Goal: Check status: Check status

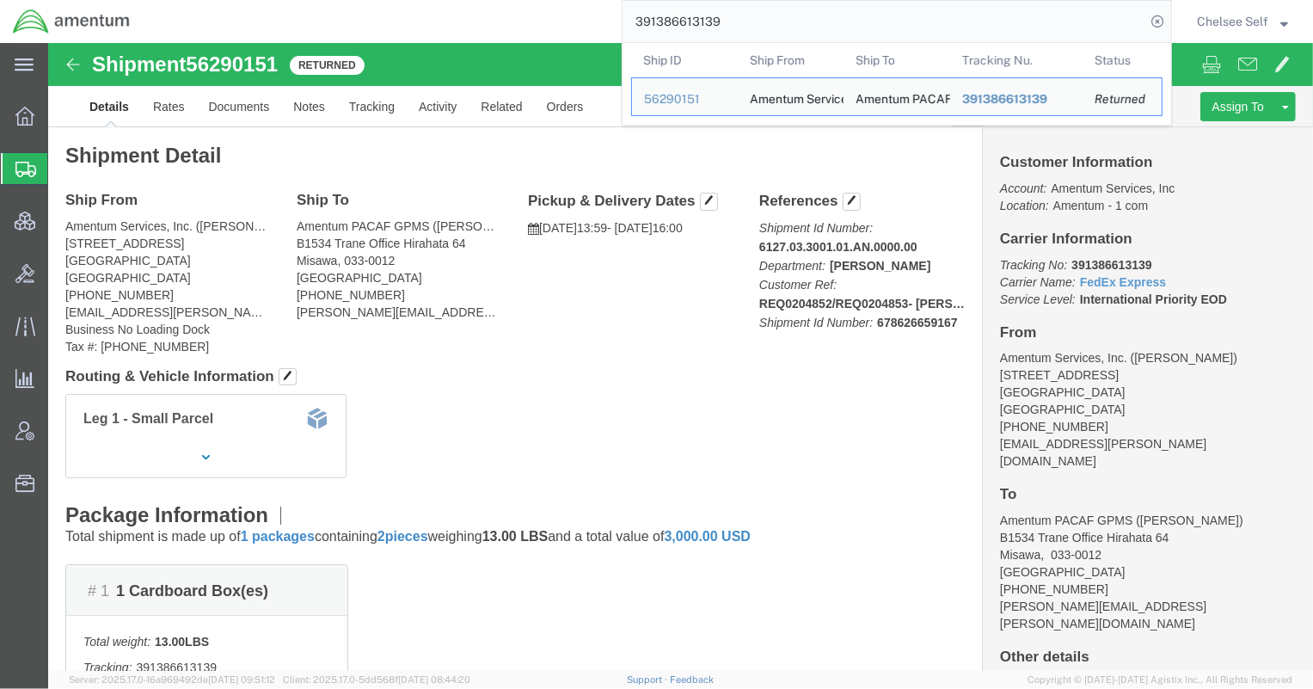
drag, startPoint x: 763, startPoint y: 21, endPoint x: 394, endPoint y: 12, distance: 369.8
click at [394, 12] on div "391386613139 Ship ID Ship From Ship To Tracking Nu. Status Ship ID 56290151 Shi…" at bounding box center [657, 21] width 1029 height 43
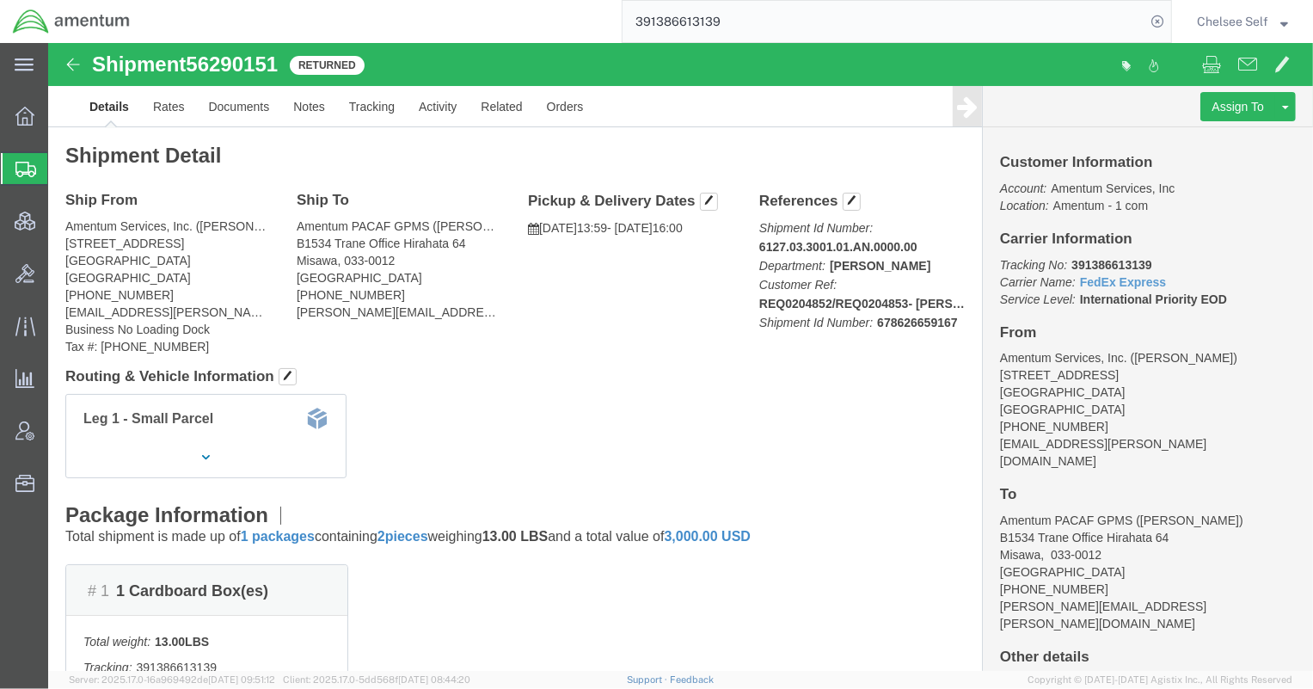
paste input "4807083260"
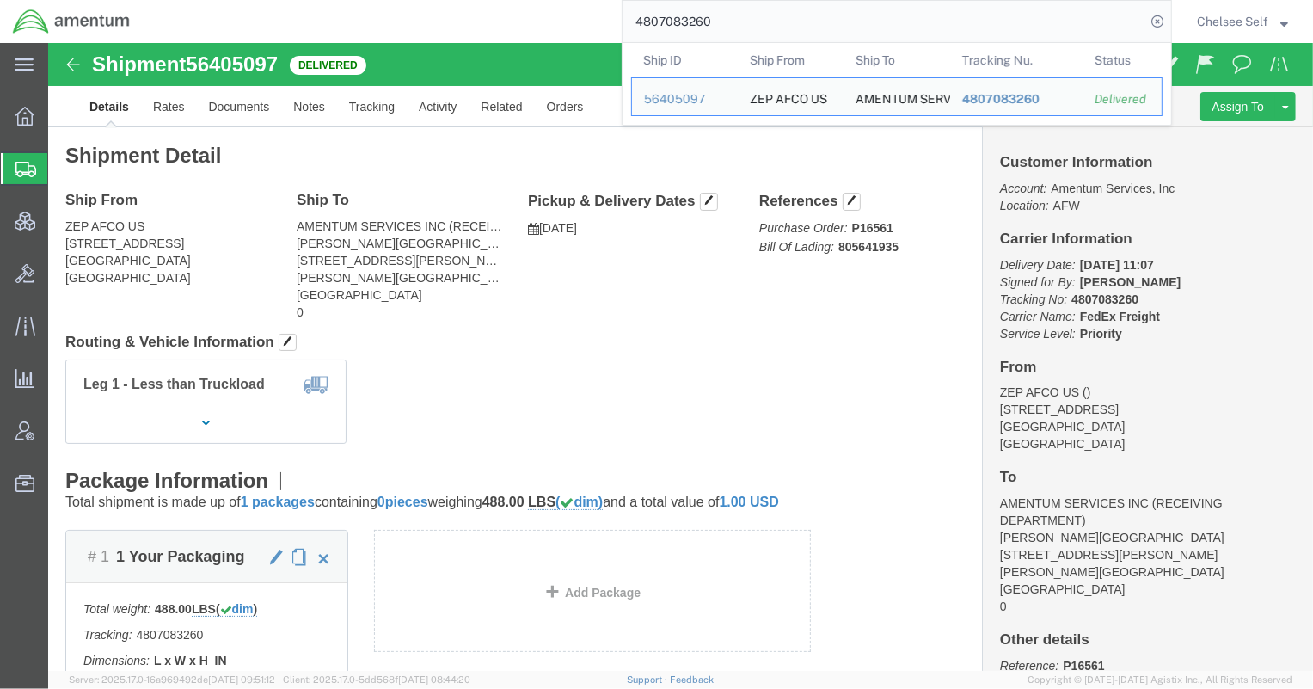
drag, startPoint x: 574, startPoint y: 19, endPoint x: 507, endPoint y: 8, distance: 68.0
click at [507, 8] on div "4807083260 Ship ID Ship From Ship To Tracking Nu. Status Ship ID 56405097 Ship …" at bounding box center [657, 21] width 1029 height 43
paste input "5694389794"
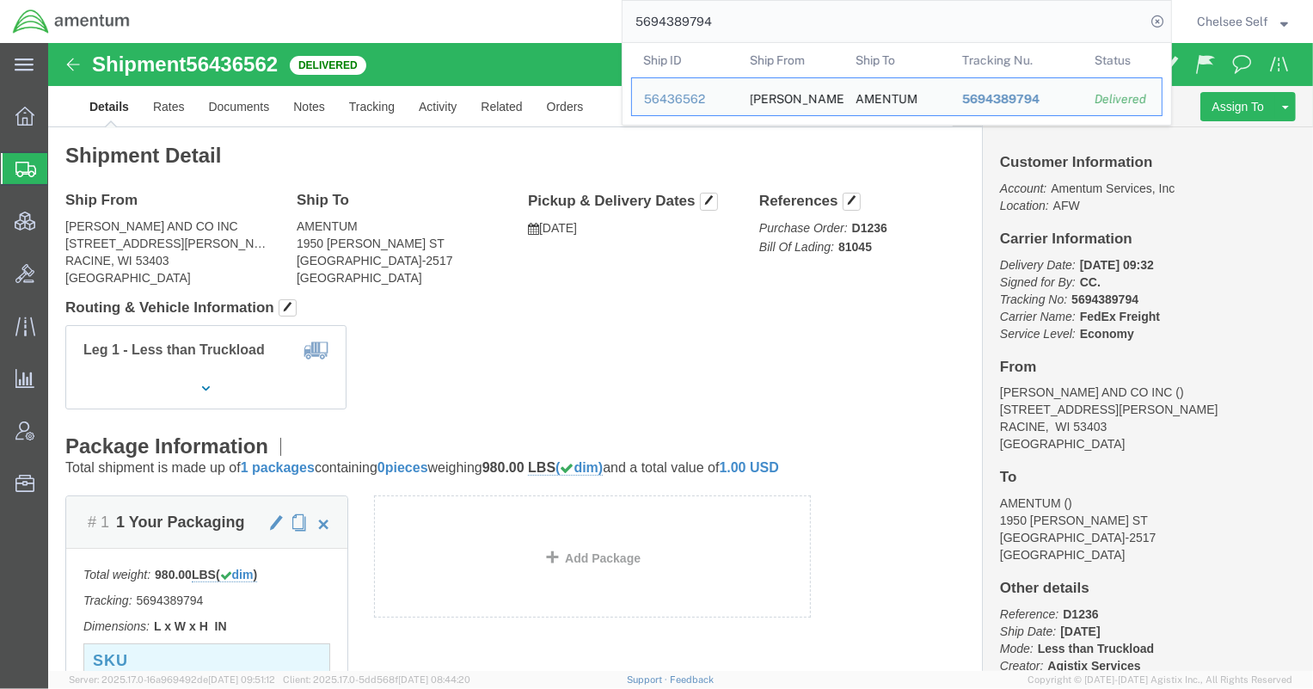
drag, startPoint x: 812, startPoint y: 24, endPoint x: 479, endPoint y: 27, distance: 332.7
click at [479, 27] on div "5694389794 Ship ID Ship From Ship To Tracking Nu. Status Ship ID 56436562 Ship …" at bounding box center [657, 21] width 1029 height 43
paste input "6911079615"
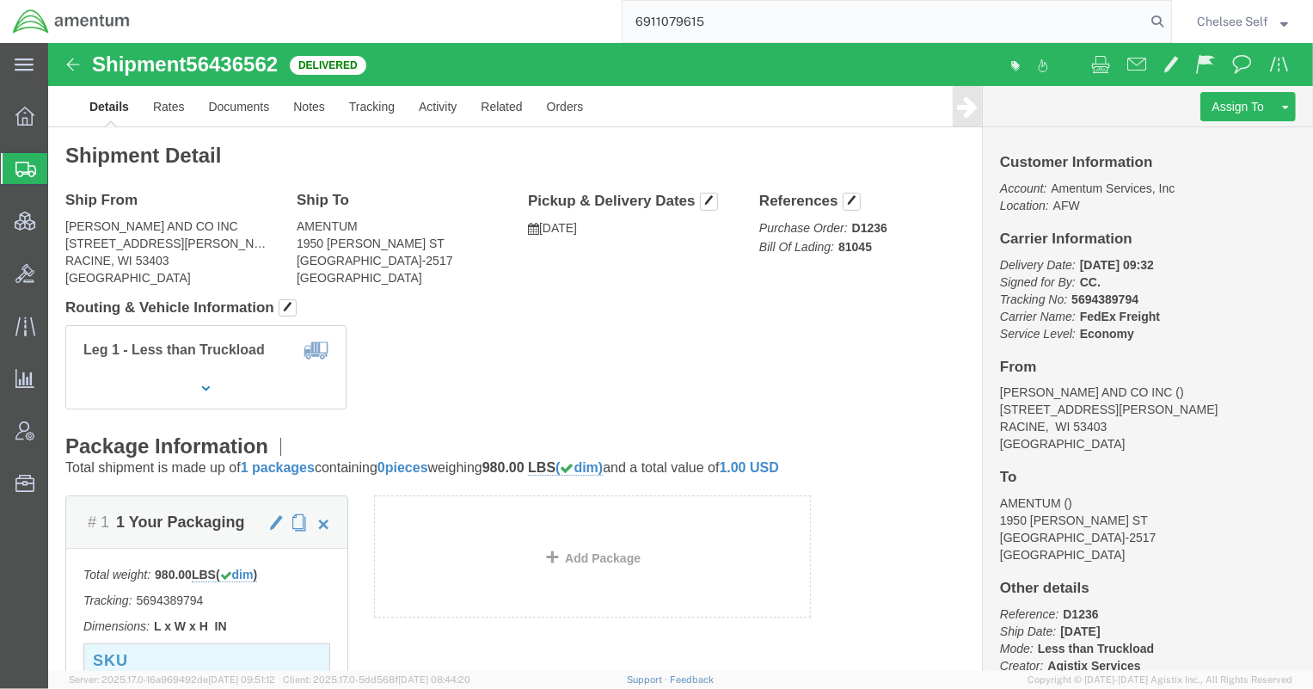
type input "6911079615"
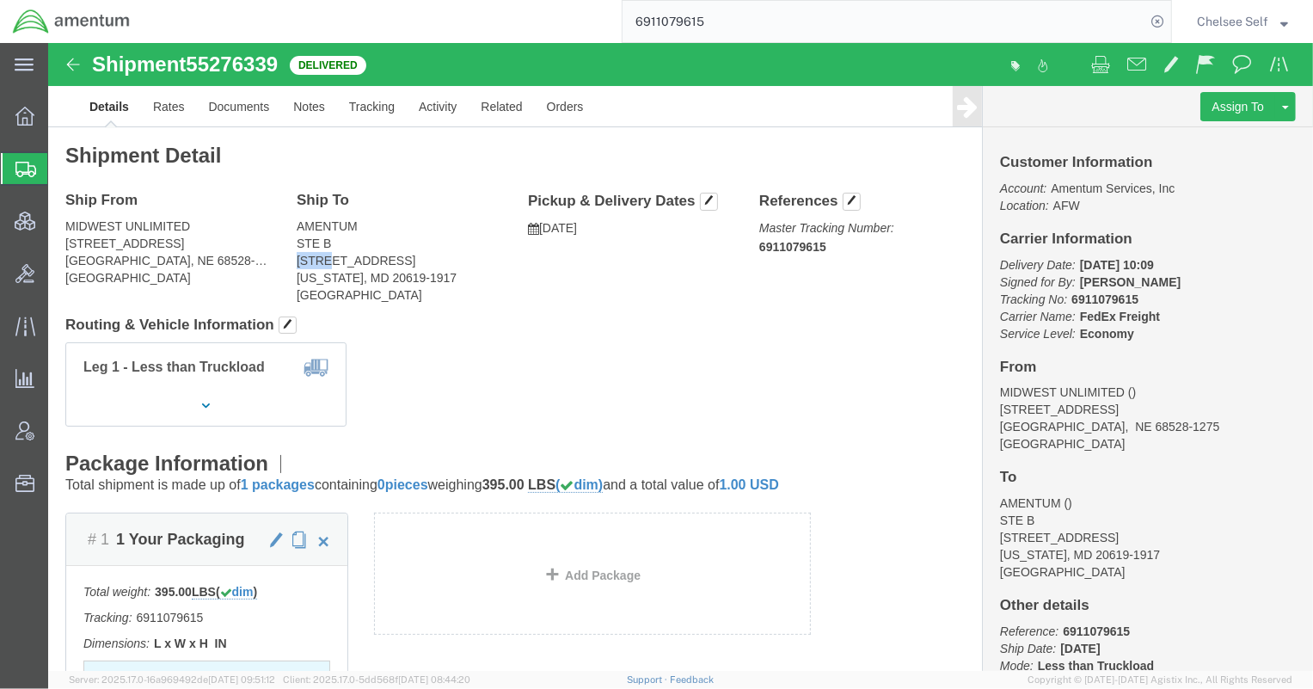
drag, startPoint x: 245, startPoint y: 215, endPoint x: 278, endPoint y: 215, distance: 32.7
click address "AMENTUM STE B [STREET_ADDRESS][US_STATE]"
copy address "44191"
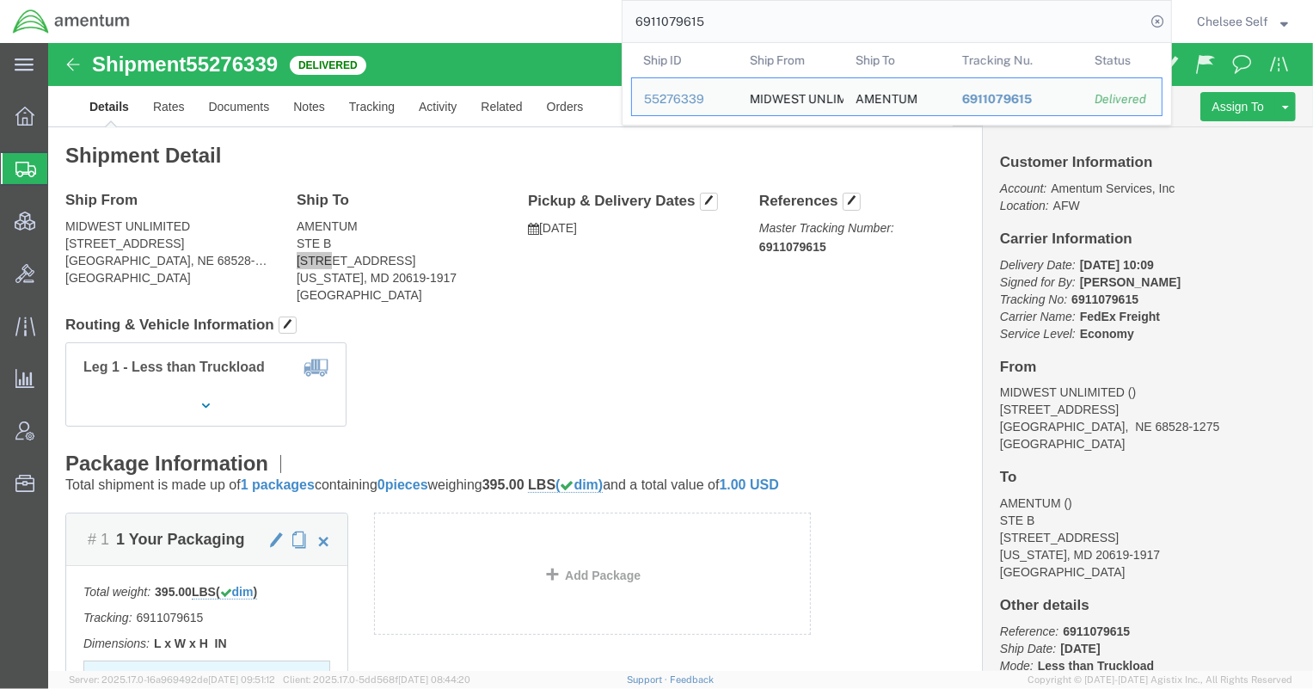
drag, startPoint x: 852, startPoint y: 10, endPoint x: 426, endPoint y: 20, distance: 425.7
click at [426, 20] on div "6911079615 Ship ID Ship From Ship To Tracking Nu. Status Ship ID 55276339 Ship …" at bounding box center [657, 21] width 1029 height 43
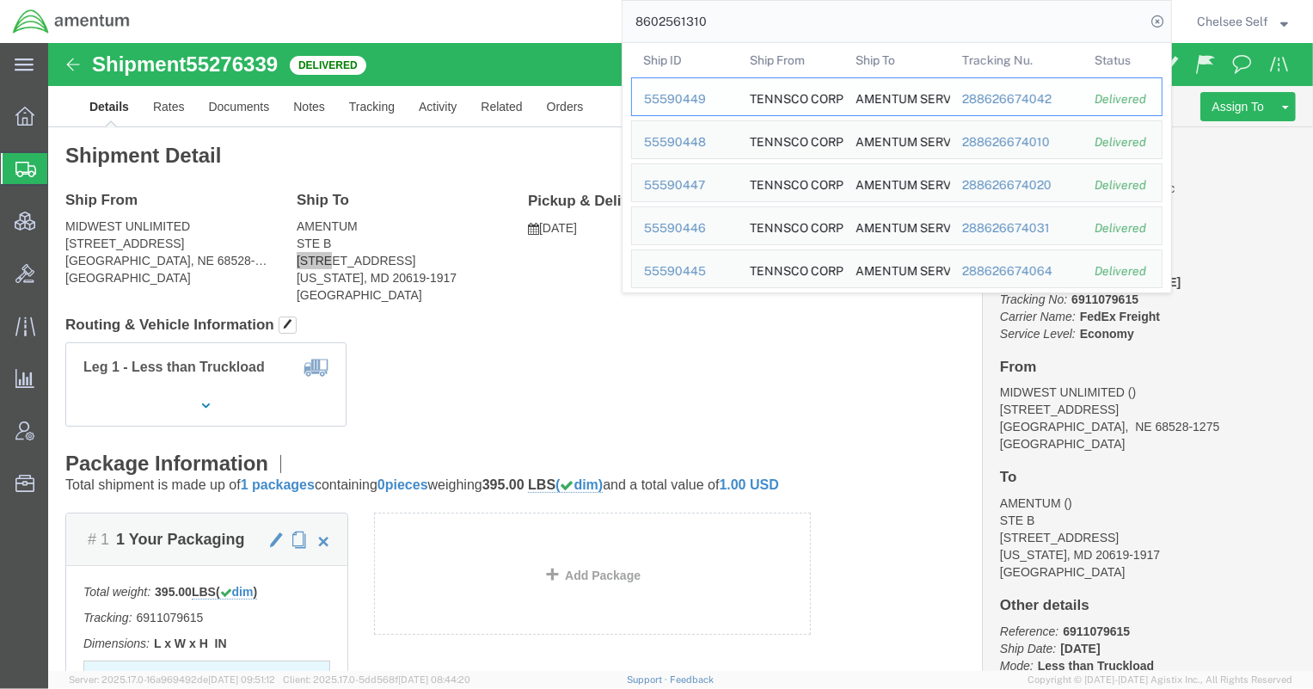
click at [999, 98] on div "288626674042" at bounding box center [1016, 99] width 109 height 18
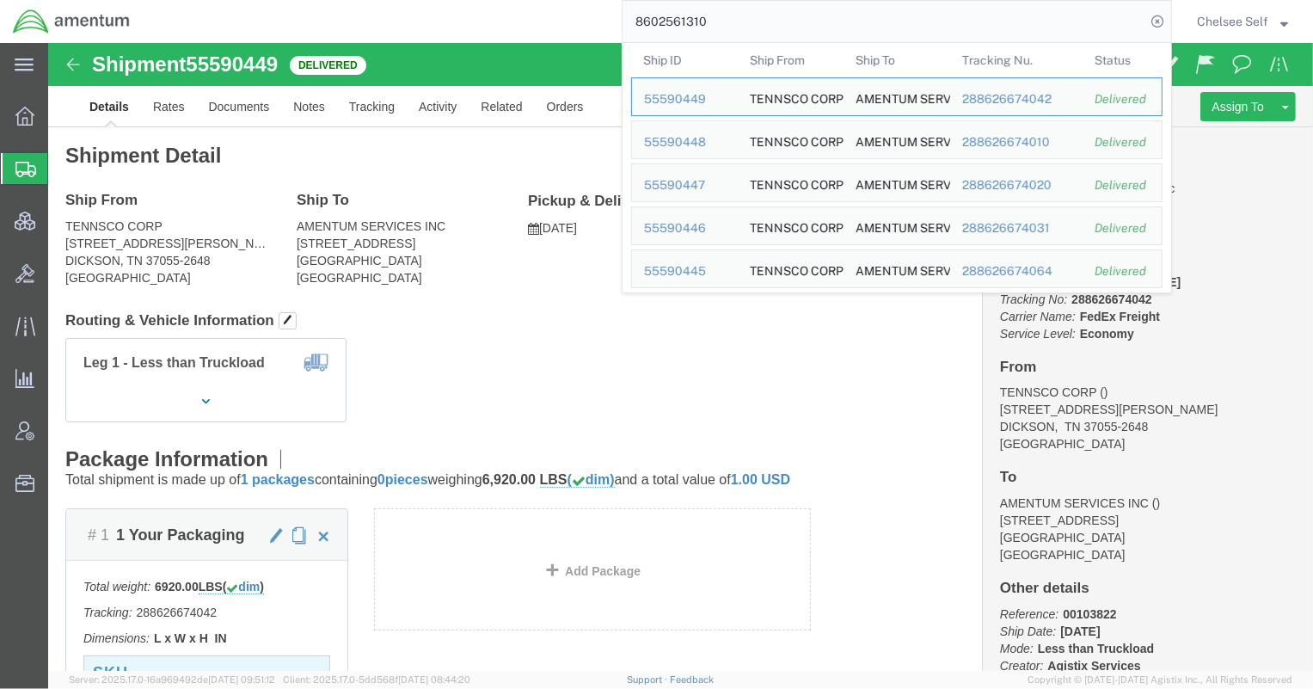
drag, startPoint x: 725, startPoint y: 26, endPoint x: 498, endPoint y: -2, distance: 228.6
click at [498, 0] on html "main_menu Created with Sketch. Collapse Menu Overview Shipments Shipment Manage…" at bounding box center [656, 344] width 1313 height 689
paste input "391780844103"
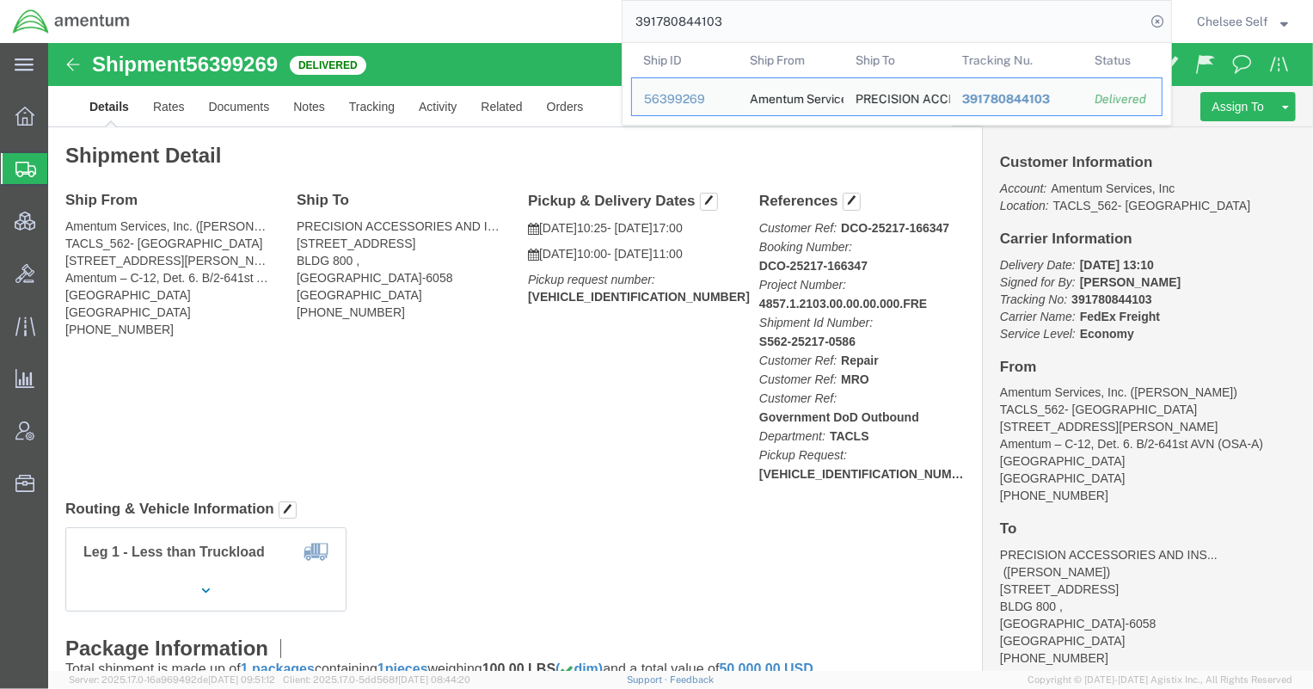
drag, startPoint x: 747, startPoint y: 18, endPoint x: 432, endPoint y: 15, distance: 314.7
click at [437, 15] on div "391780844103 Ship ID Ship From Ship To Tracking Nu. Status Ship ID 56399269 Shi…" at bounding box center [657, 21] width 1029 height 43
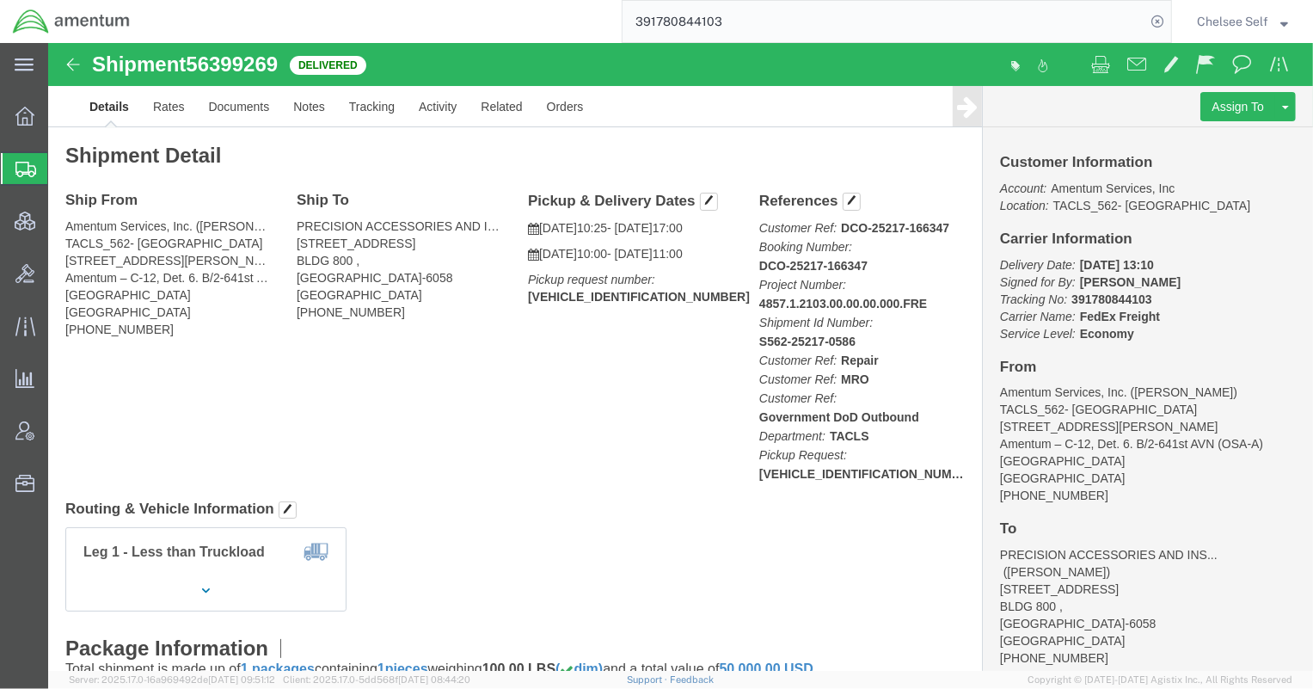
paste input "837979077"
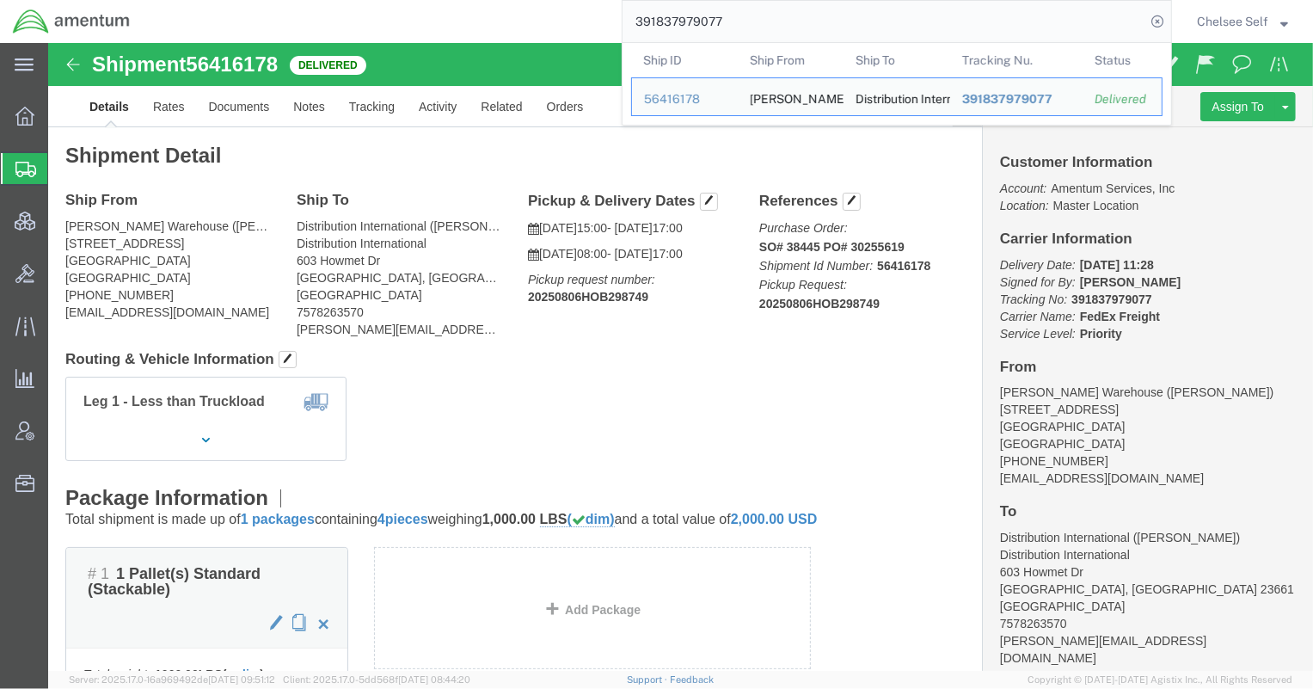
drag, startPoint x: 824, startPoint y: 6, endPoint x: 816, endPoint y: 10, distance: 9.6
click at [817, 9] on input "391837979077" at bounding box center [883, 21] width 523 height 41
drag, startPoint x: 812, startPoint y: 21, endPoint x: 388, endPoint y: 8, distance: 424.0
click at [388, 8] on div "391837979077 Ship ID Ship From Ship To Tracking Nu. Status Ship ID 56416178 Shi…" at bounding box center [657, 21] width 1029 height 43
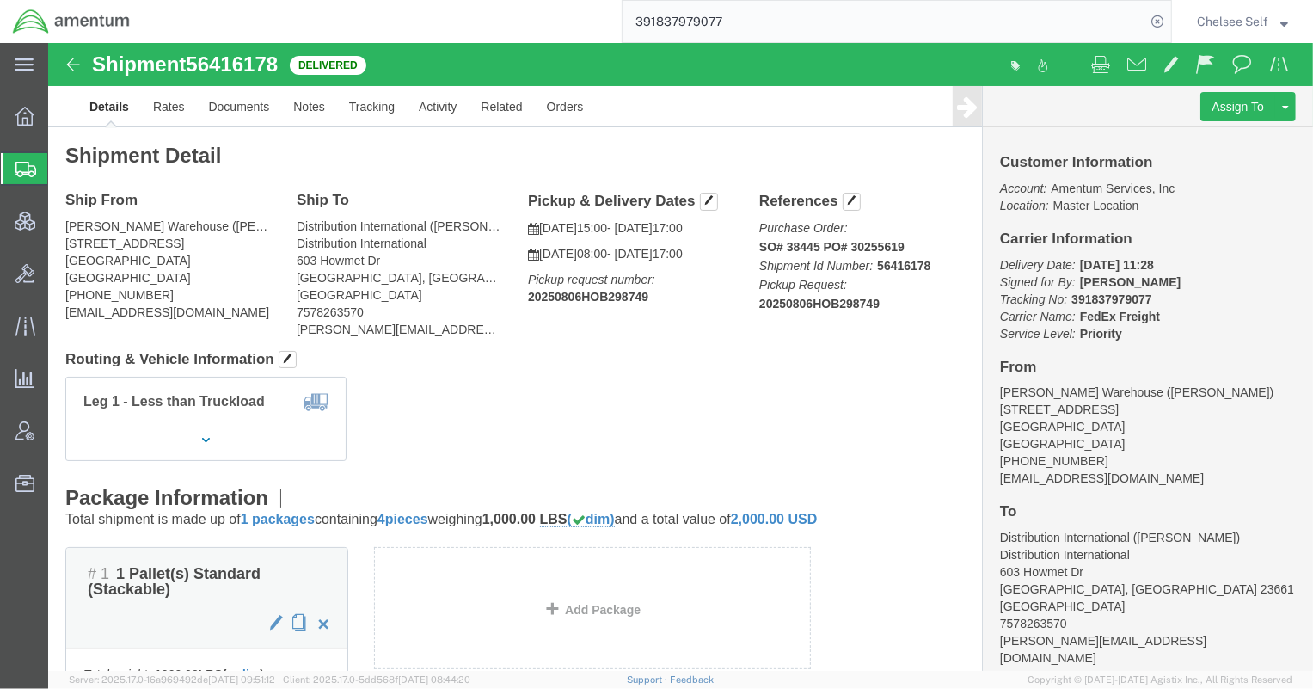
paste input "85949320"
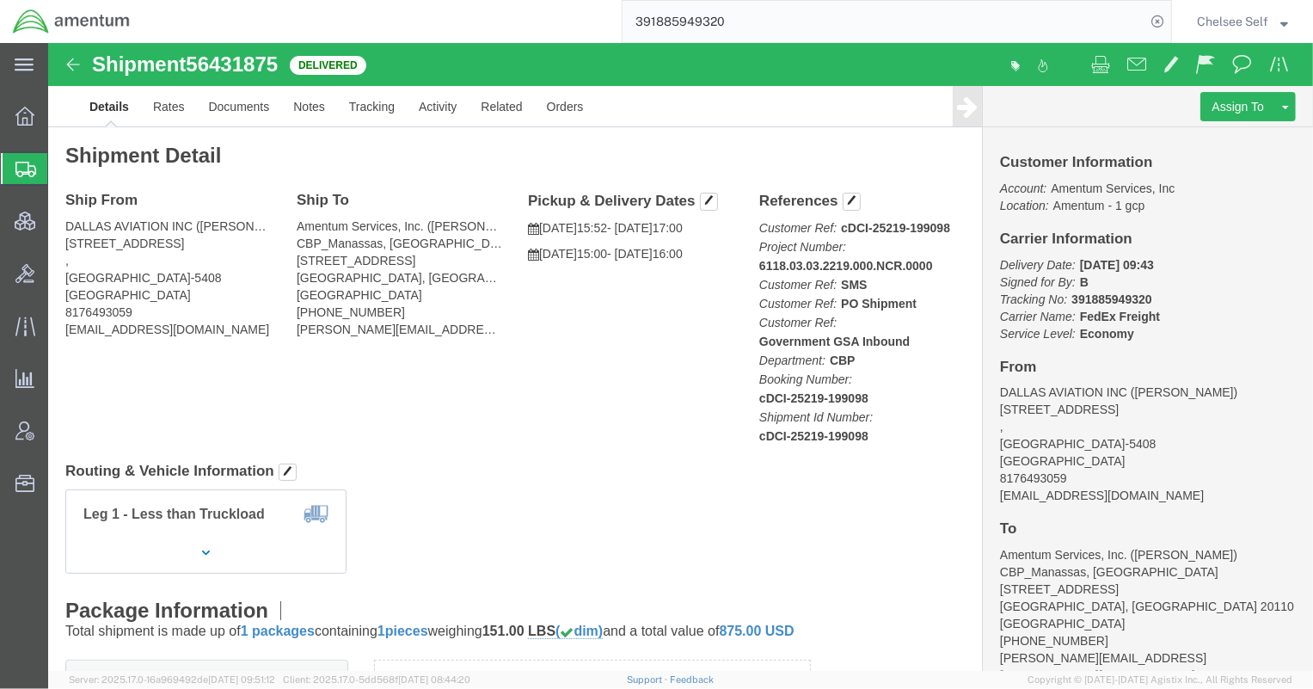
drag, startPoint x: 796, startPoint y: 28, endPoint x: 367, endPoint y: 17, distance: 429.2
click at [367, 17] on div "391885949320" at bounding box center [657, 21] width 1029 height 43
paste input "7494504"
type input "391874945040"
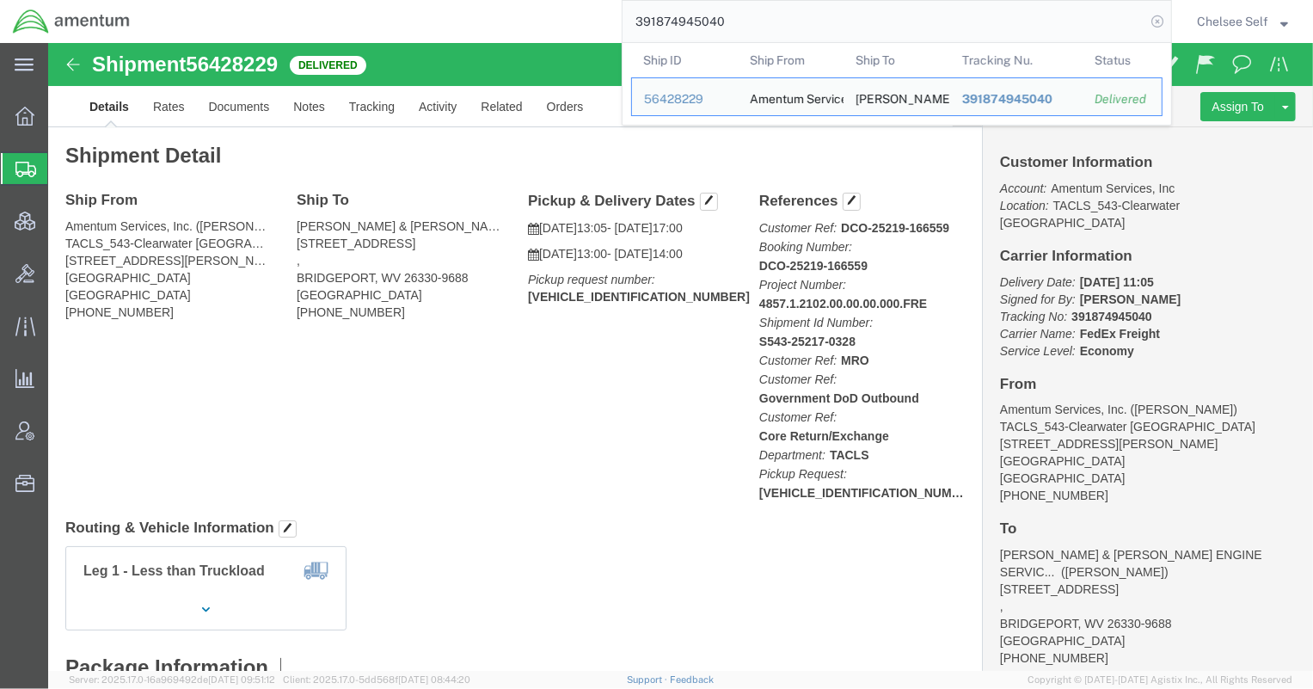
click at [1157, 28] on icon at bounding box center [1157, 21] width 24 height 24
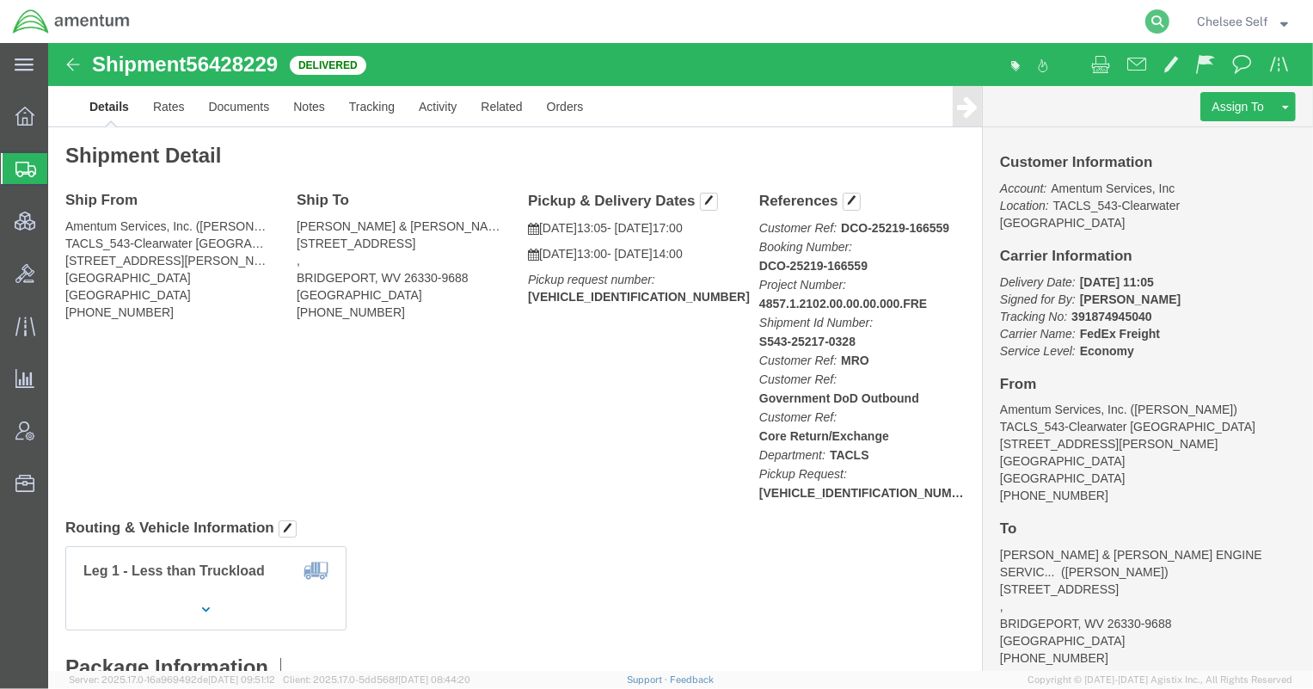
click at [1157, 19] on icon at bounding box center [1157, 21] width 24 height 24
click at [860, 21] on input "search" at bounding box center [883, 21] width 523 height 41
type input "1401584365"
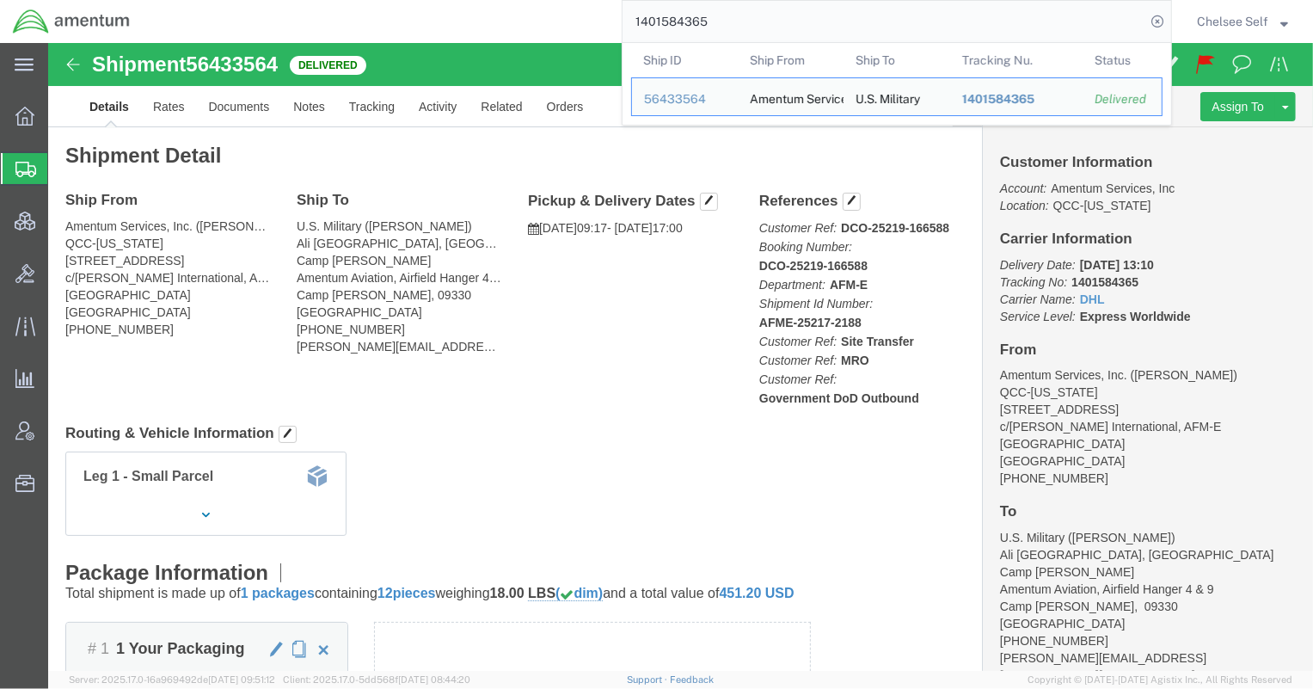
drag, startPoint x: 839, startPoint y: 24, endPoint x: 410, endPoint y: 15, distance: 429.1
click at [410, 15] on div "1401584365 Ship ID Ship From Ship To Tracking Nu. Status Ship ID 56433564 Ship …" at bounding box center [657, 21] width 1029 height 43
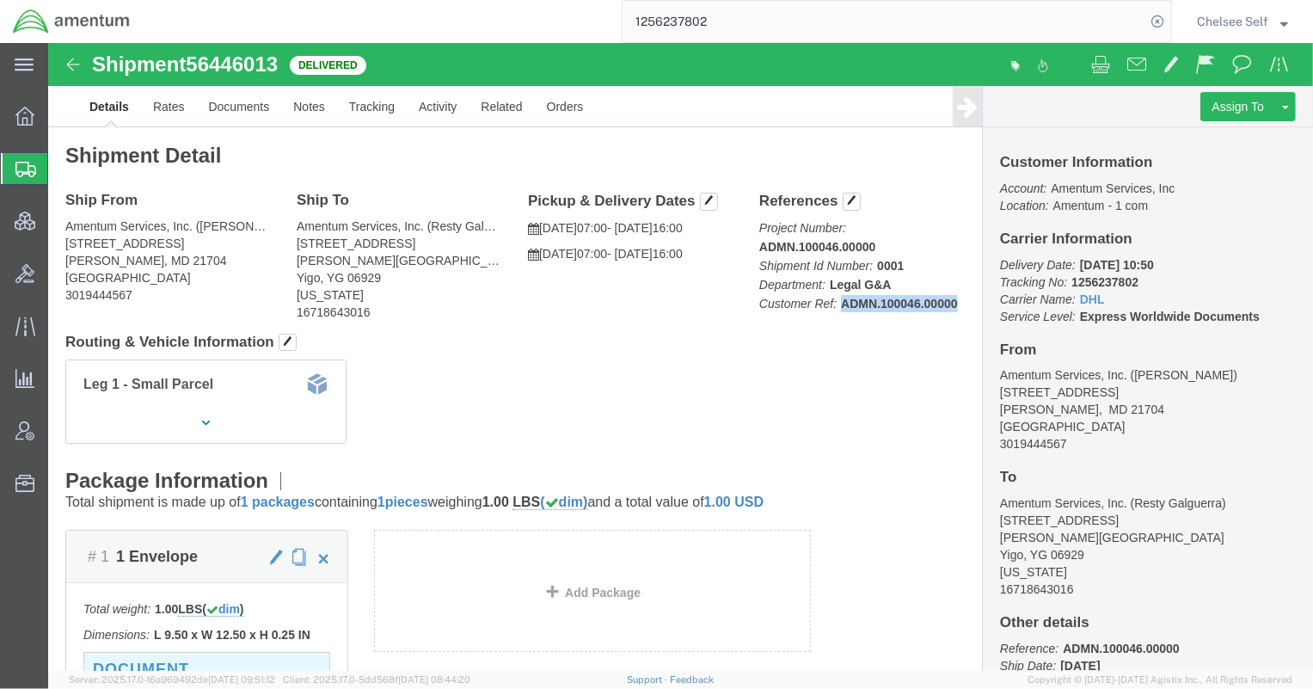
drag, startPoint x: 788, startPoint y: 258, endPoint x: 916, endPoint y: 261, distance: 127.3
click div "References Project Number: ADMN.100046.00000 Shipment Id Number: 0001 Departmen…"
drag, startPoint x: 664, startPoint y: 21, endPoint x: 451, endPoint y: 22, distance: 212.4
click at [451, 22] on div "1256237802" at bounding box center [657, 21] width 1029 height 43
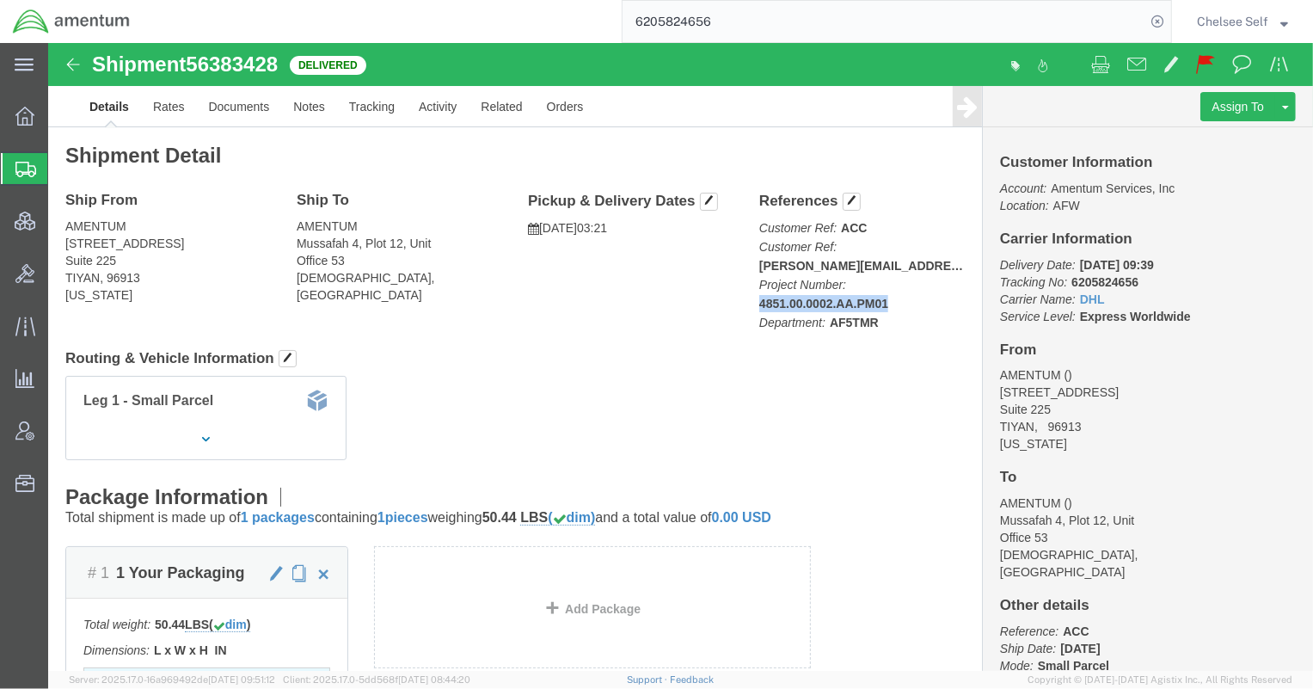
drag, startPoint x: 710, startPoint y: 257, endPoint x: 843, endPoint y: 258, distance: 132.4
click div "References Customer Ref: ACC Customer Ref: [PERSON_NAME][EMAIL_ADDRESS][PERSON_…"
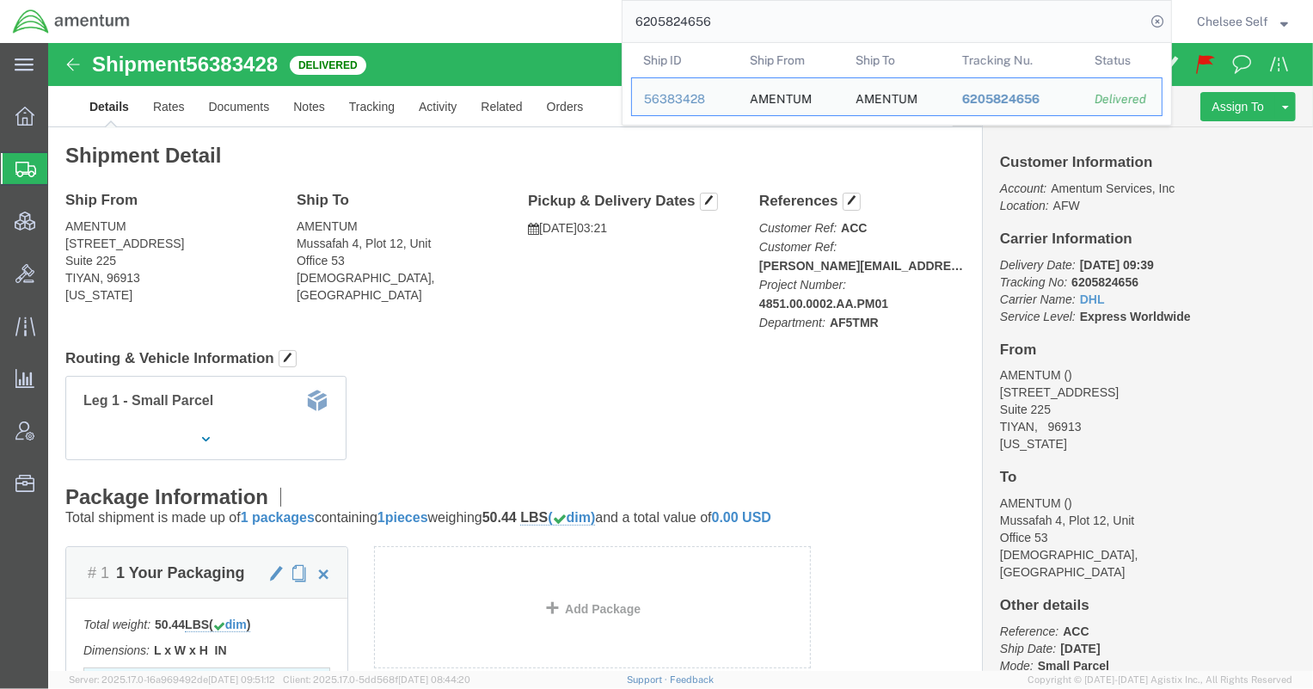
drag, startPoint x: 677, startPoint y: 17, endPoint x: 481, endPoint y: 15, distance: 196.0
click at [481, 15] on div "6205824656 Ship ID Ship From Ship To Tracking Nu. Status Ship ID 56383428 Ship …" at bounding box center [657, 21] width 1029 height 43
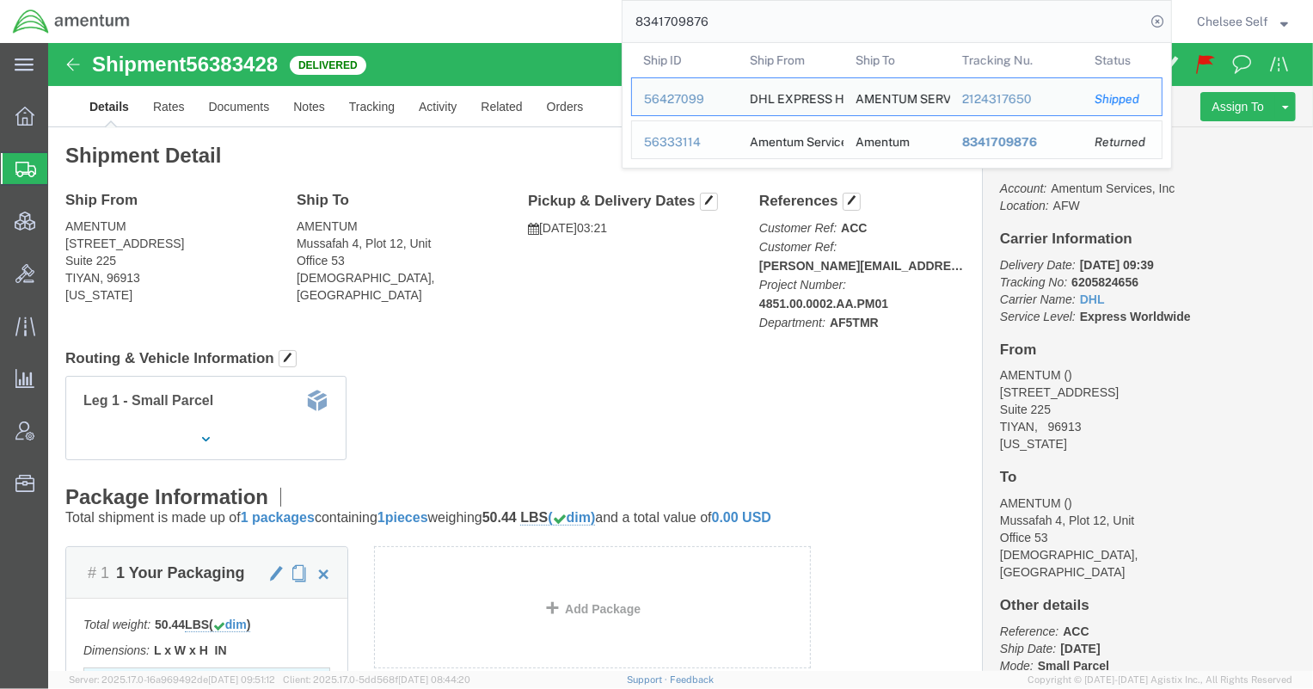
click at [977, 139] on span "8341709876" at bounding box center [999, 142] width 75 height 14
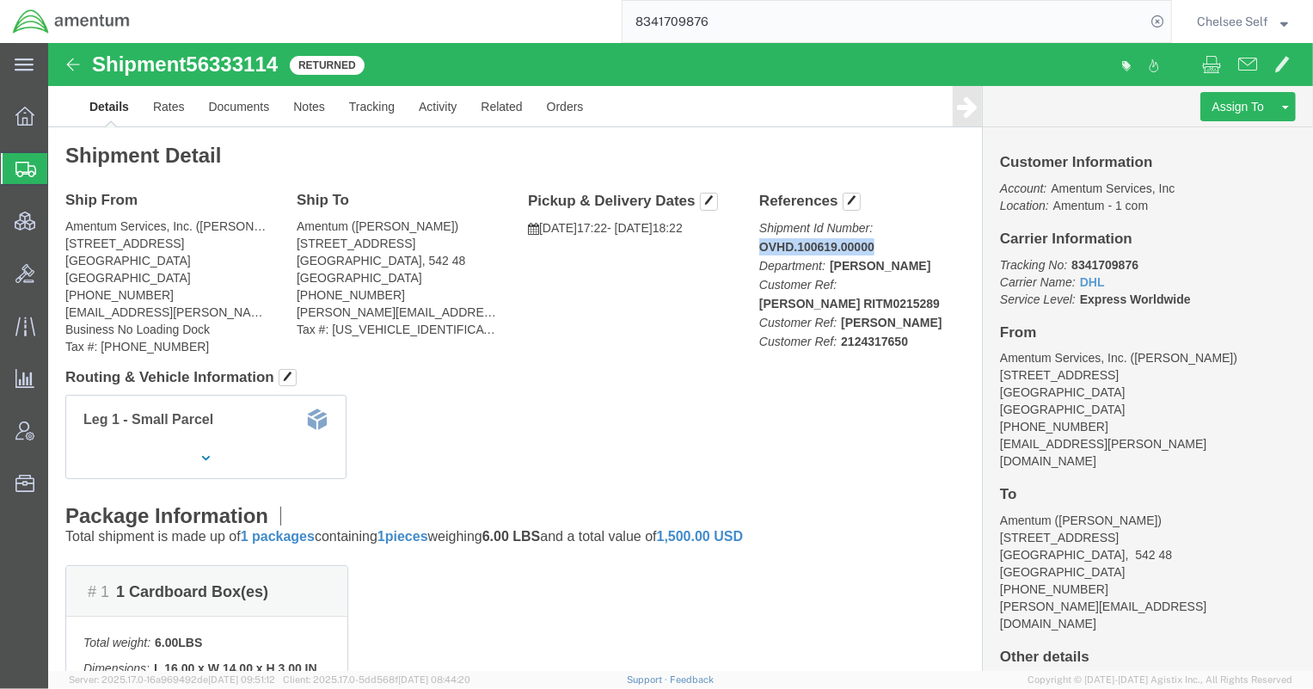
drag, startPoint x: 700, startPoint y: 198, endPoint x: 843, endPoint y: 199, distance: 142.7
click div "References Shipment Id Number: OVHD.100619.00000 Department: [PERSON_NAME] Cust…"
drag, startPoint x: 708, startPoint y: 200, endPoint x: 843, endPoint y: 203, distance: 135.0
click p "Shipment Id Number: OVHD.100619.00000 Department: [PERSON_NAME] Customer Ref: […"
copy b "OVHD.100619.00000"
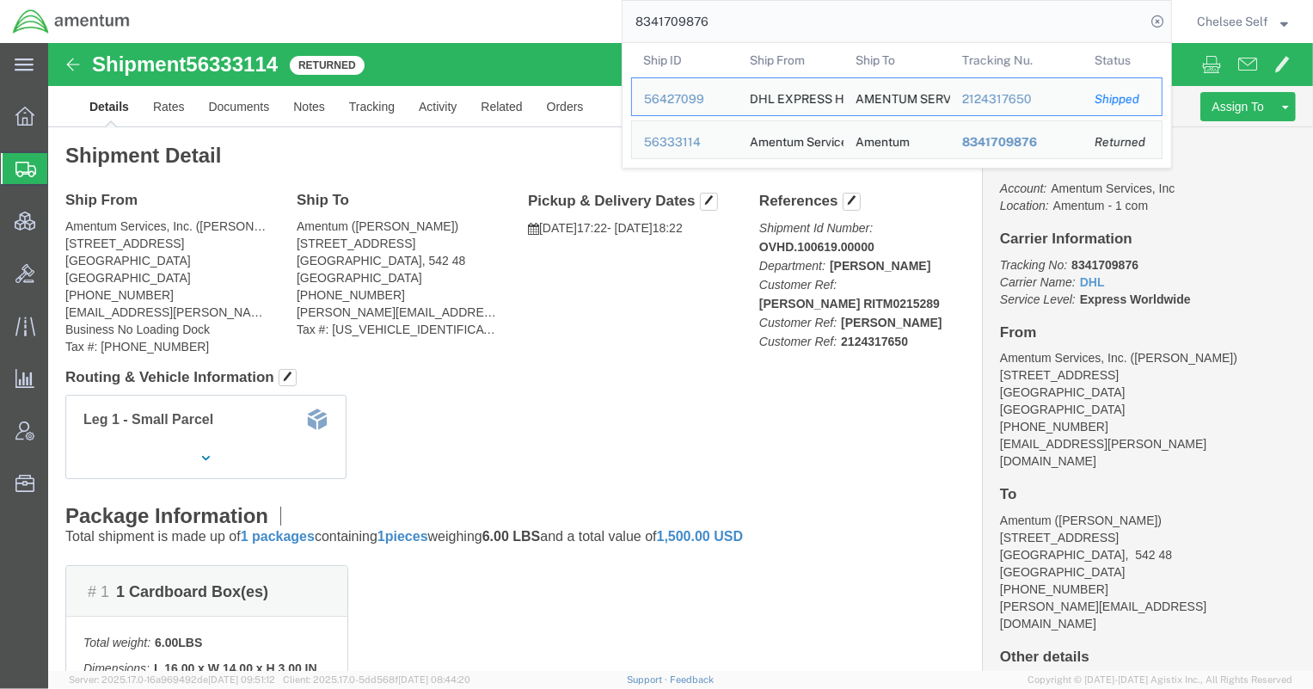
drag, startPoint x: 745, startPoint y: 21, endPoint x: 393, endPoint y: 19, distance: 352.5
click at [395, 19] on div "8341709876 Ship ID Ship From Ship To Tracking Nu. Status Ship ID 56427099 Ship …" at bounding box center [657, 21] width 1029 height 43
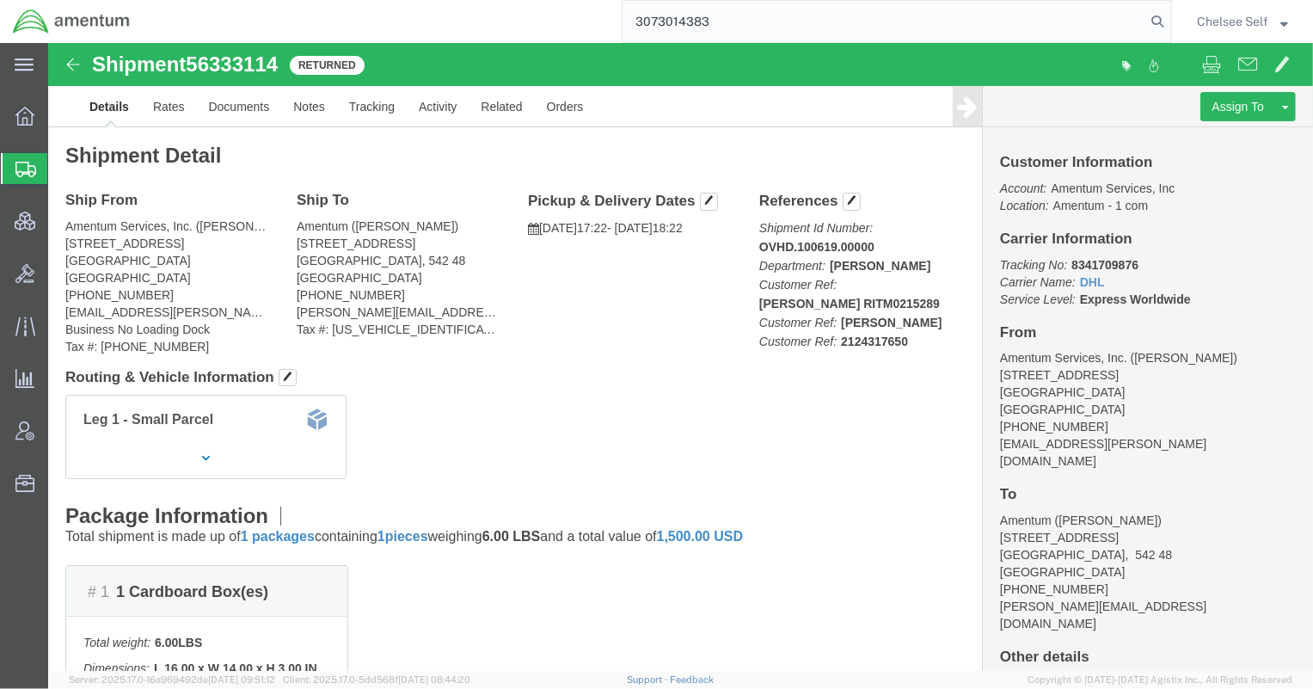
type input "3073014383"
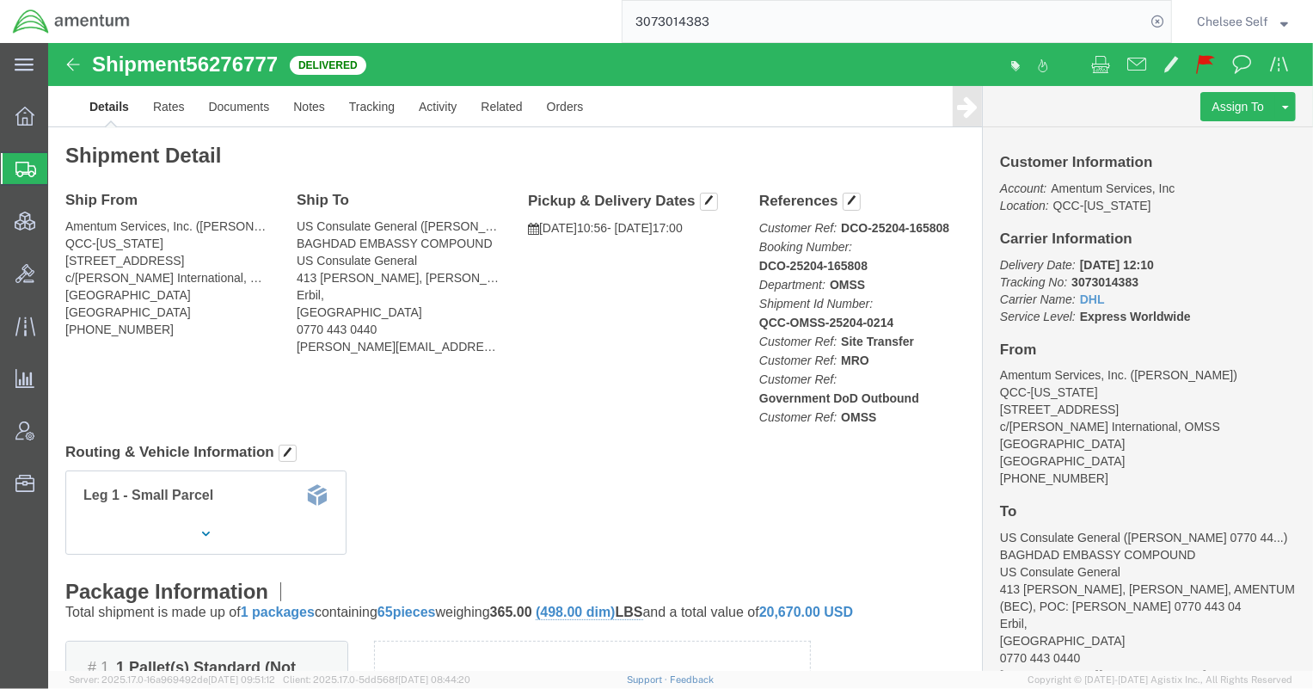
drag, startPoint x: 594, startPoint y: 25, endPoint x: 448, endPoint y: 30, distance: 146.2
click at [452, 31] on div "3073014383" at bounding box center [657, 21] width 1029 height 43
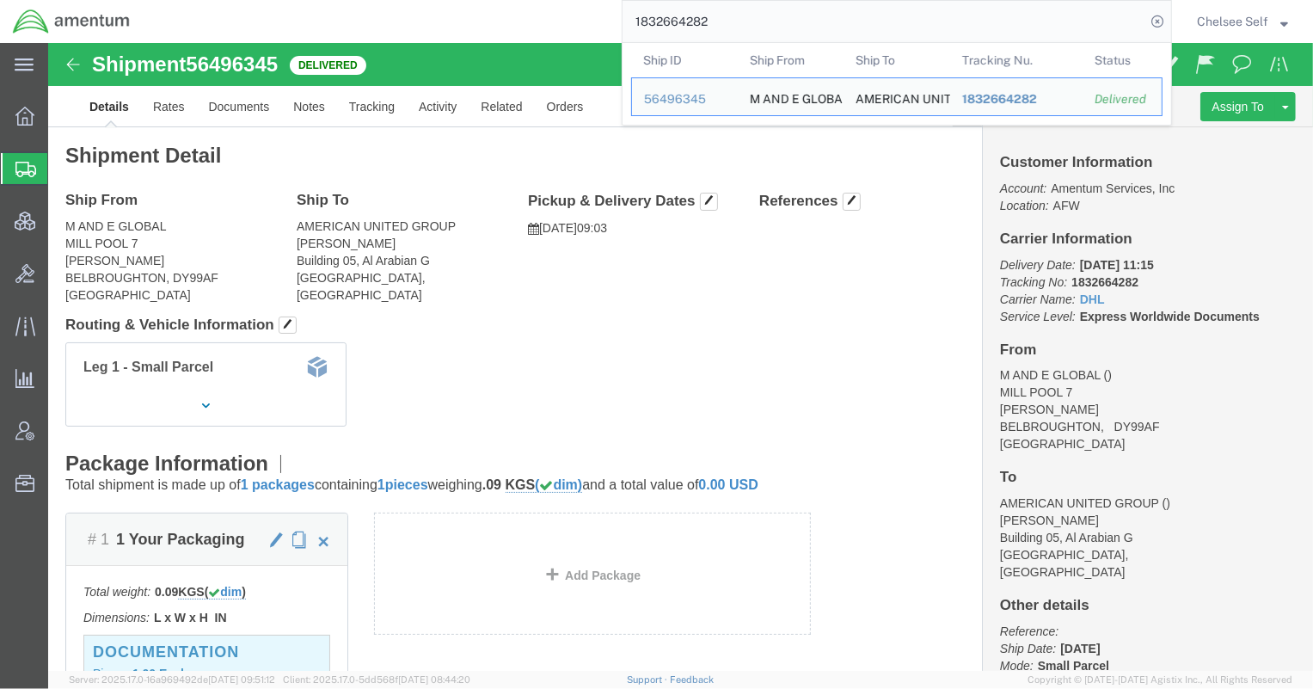
drag, startPoint x: 622, startPoint y: 26, endPoint x: 464, endPoint y: 26, distance: 158.2
click at [464, 26] on div "1832664282 Ship ID Ship From Ship To Tracking Nu. Status Ship ID 56496345 Ship …" at bounding box center [657, 21] width 1029 height 43
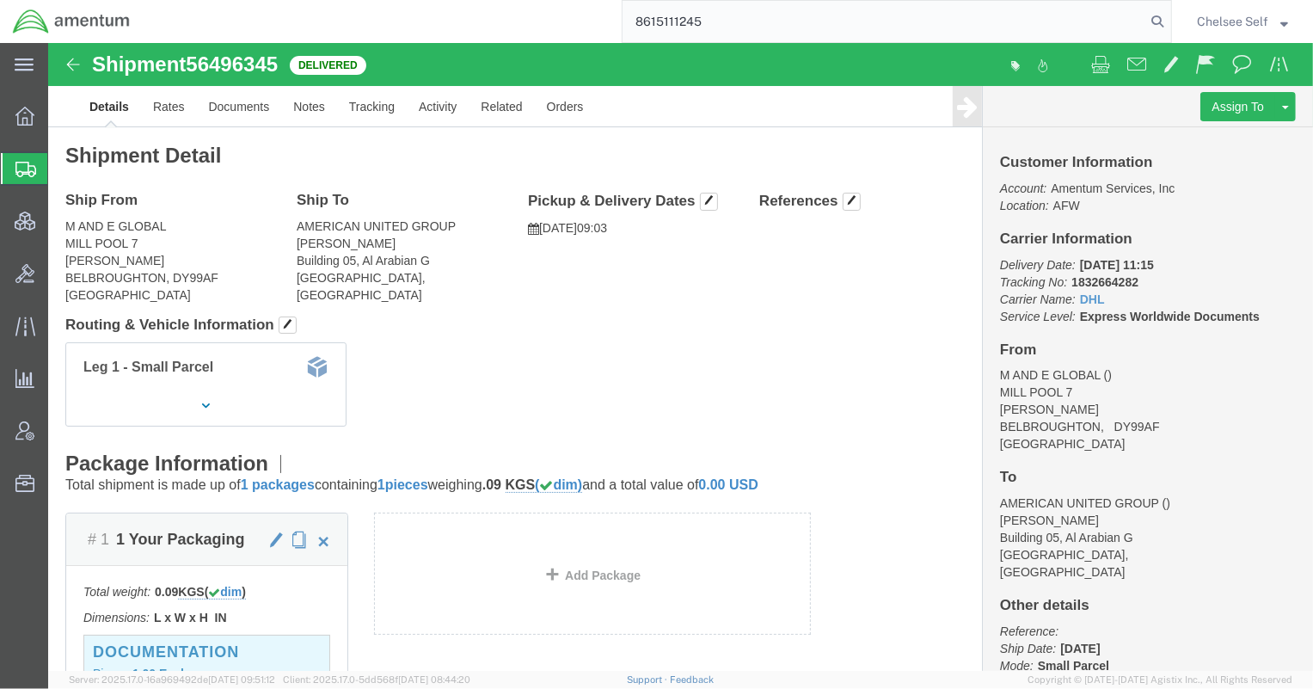
type input "8615111245"
